Goal: Find specific page/section: Find specific page/section

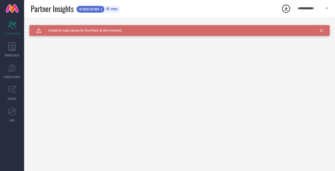
click at [320, 30] on icon at bounding box center [321, 30] width 3 height 3
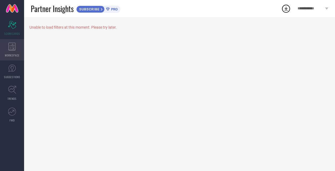
click at [15, 49] on icon at bounding box center [11, 47] width 7 height 8
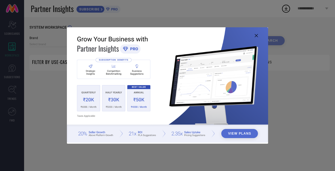
type input "1 STOP FASHION"
type input "All"
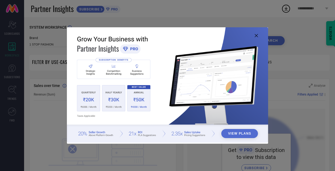
click at [255, 36] on icon at bounding box center [256, 35] width 3 height 3
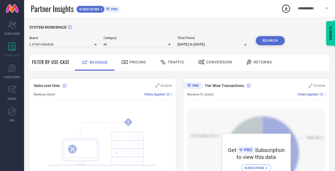
click at [136, 65] on div "Pricing" at bounding box center [133, 61] width 27 height 9
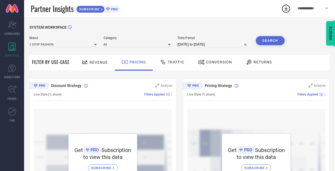
click at [166, 62] on div at bounding box center [164, 62] width 8 height 6
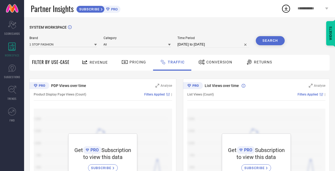
click at [223, 62] on span "Conversion" at bounding box center [219, 62] width 26 height 4
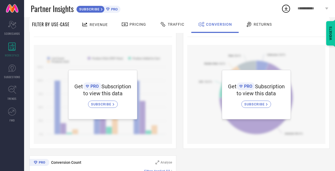
scroll to position [64, 0]
click at [259, 24] on span "Returns" at bounding box center [262, 24] width 18 height 4
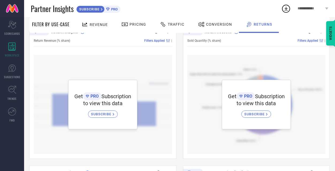
scroll to position [53, 0]
click at [15, 91] on icon at bounding box center [12, 90] width 8 height 8
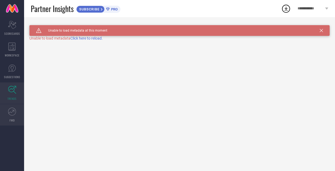
click at [17, 116] on link "FWD" at bounding box center [12, 114] width 24 height 21
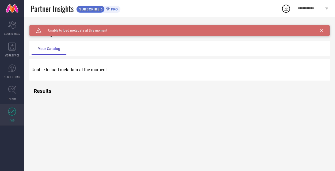
click at [12, 6] on link at bounding box center [12, 8] width 24 height 17
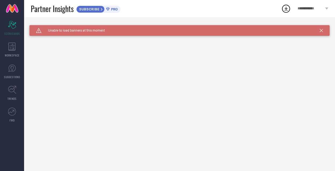
click at [322, 32] on div "Caution Created with Sketch. Unable to load banners at this moment" at bounding box center [179, 30] width 300 height 11
click at [321, 29] on icon at bounding box center [321, 30] width 3 height 3
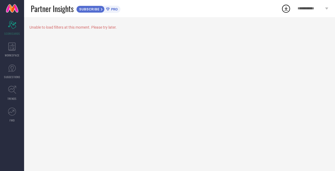
click at [328, 10] on div "**********" at bounding box center [313, 8] width 44 height 17
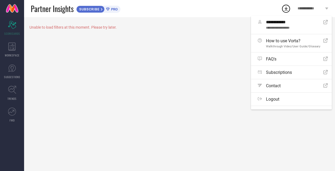
click at [217, 43] on div "Unable to load filters at this moment. Please try later." at bounding box center [179, 94] width 311 height 154
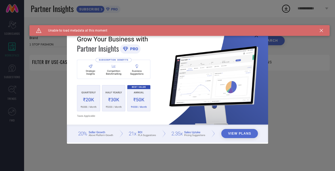
type input "1 STOP FASHION"
type input "All"
